Goal: Find specific page/section: Find specific page/section

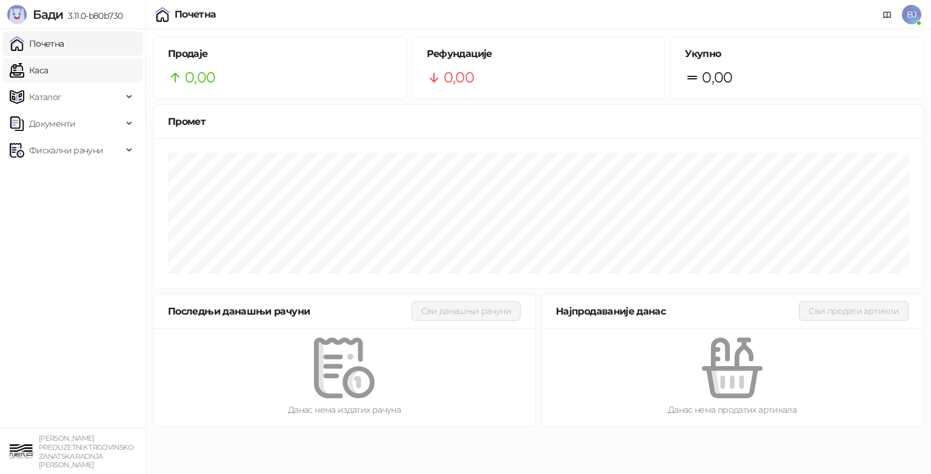
click at [41, 65] on link "Каса" at bounding box center [29, 70] width 38 height 24
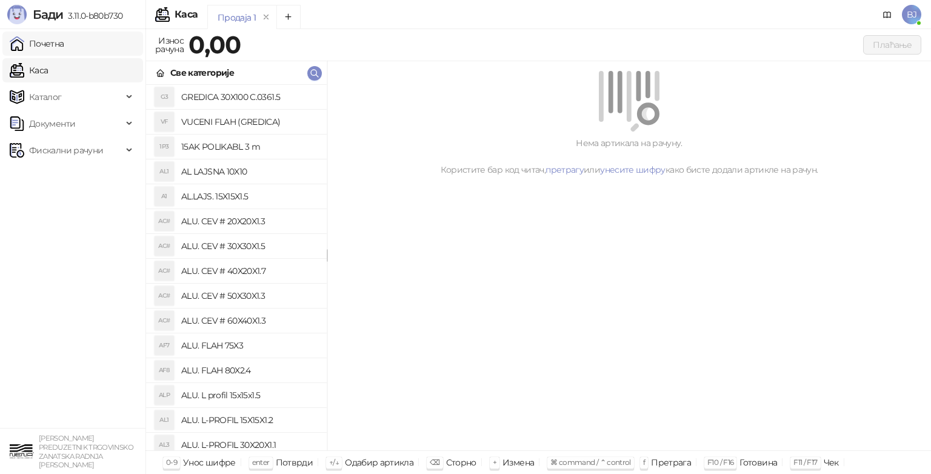
click at [52, 46] on link "Почетна" at bounding box center [37, 44] width 55 height 24
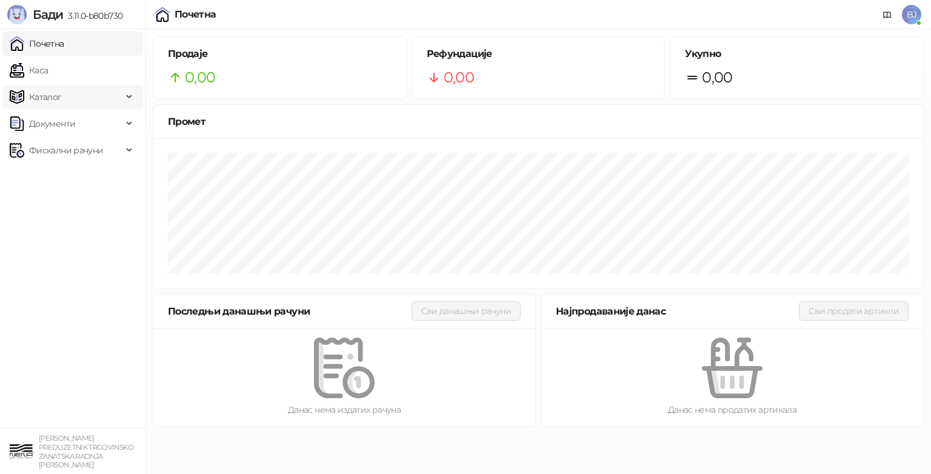
click at [93, 92] on span "Каталог" at bounding box center [66, 97] width 113 height 24
click at [119, 153] on span "Фискални рачуни" at bounding box center [66, 150] width 113 height 24
click at [129, 126] on div "Документи" at bounding box center [72, 124] width 141 height 24
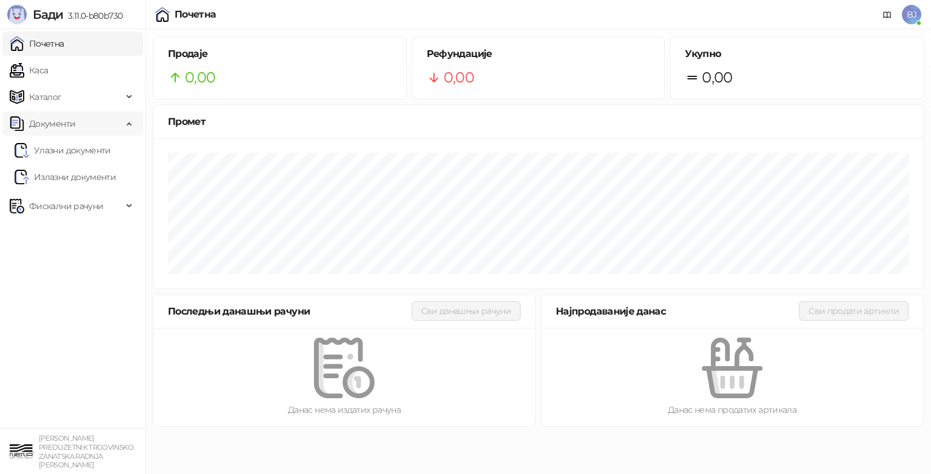
click at [129, 126] on div "Документи" at bounding box center [72, 124] width 141 height 24
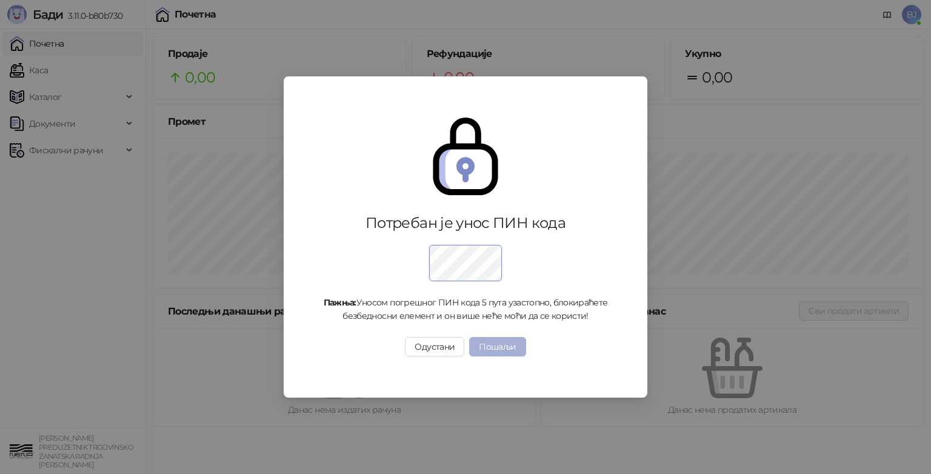
click at [489, 347] on button "Пошаљи" at bounding box center [497, 346] width 56 height 19
